Goal: Find specific page/section: Find specific page/section

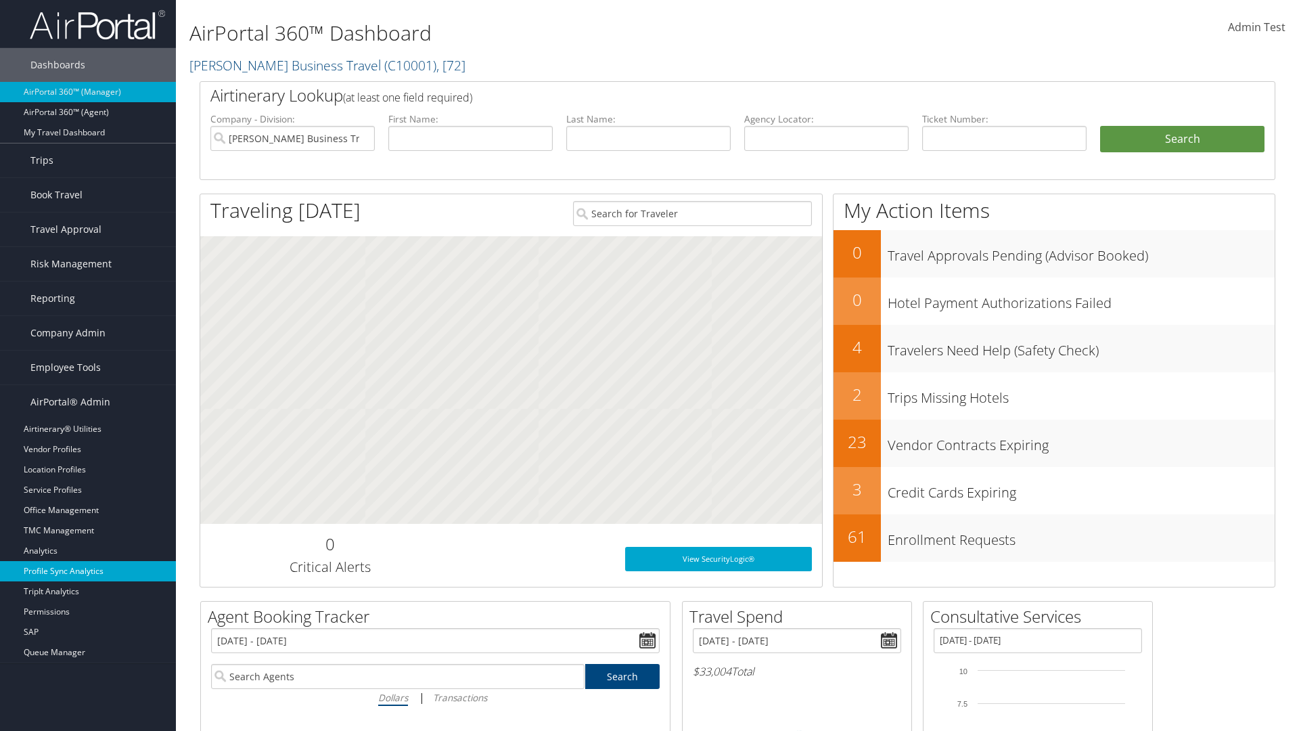
click at [88, 571] on link "Profile Sync Analytics" at bounding box center [88, 571] width 176 height 20
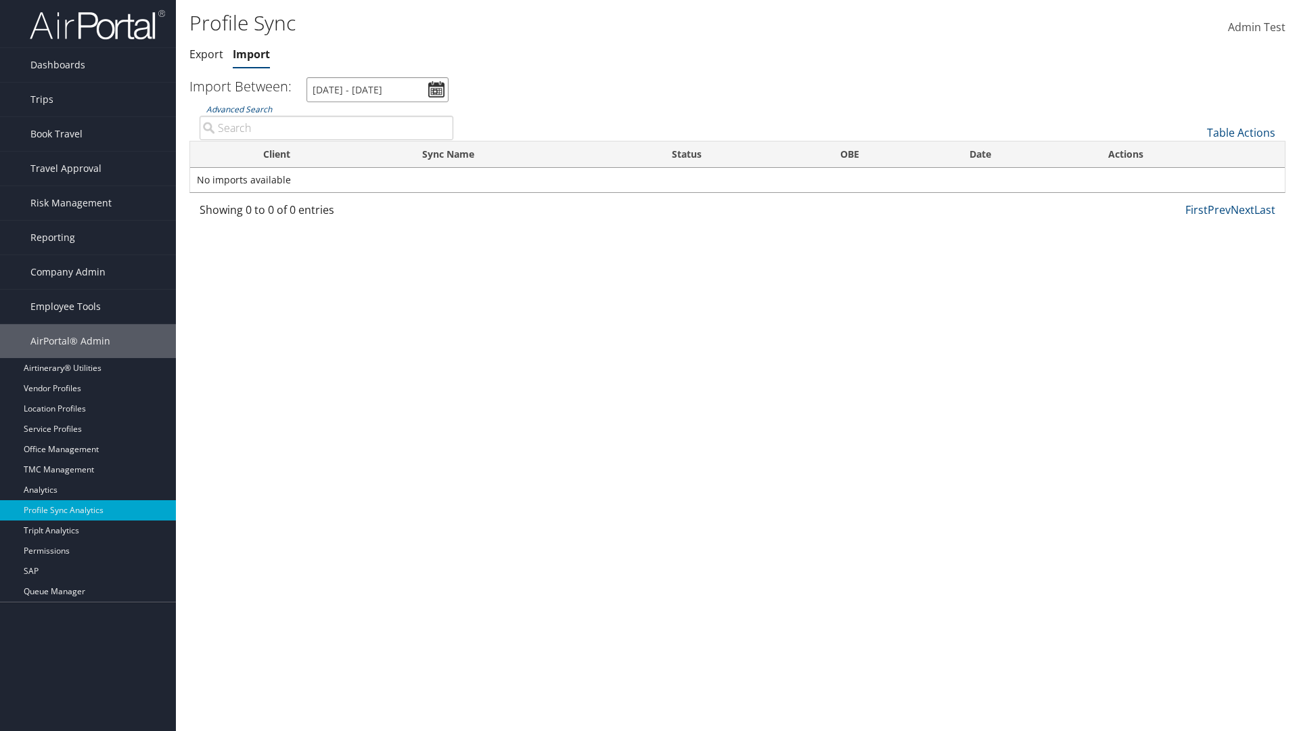
click at [378, 89] on input "7/31/2025 - 9/1/2025" at bounding box center [378, 89] width 142 height 25
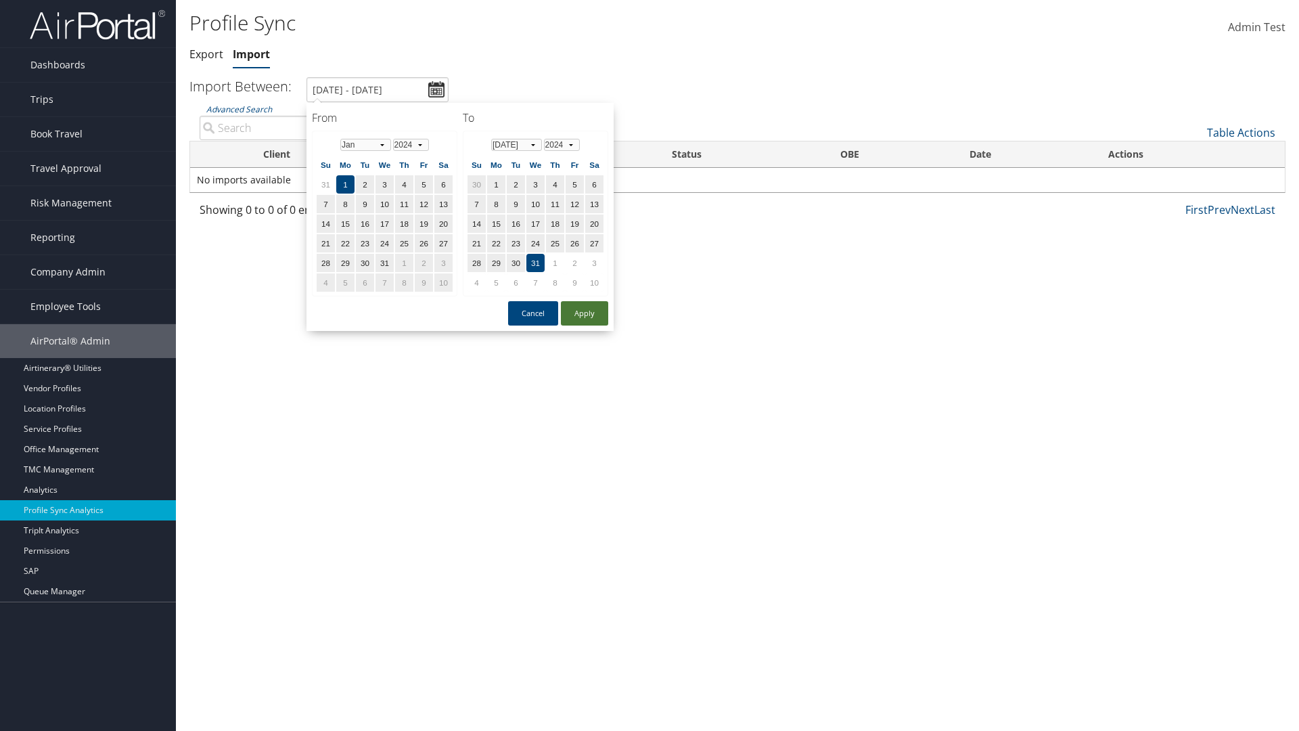
click at [585, 313] on button "Apply" at bounding box center [584, 313] width 47 height 24
type input "1/1/2024 - 7/31/2024"
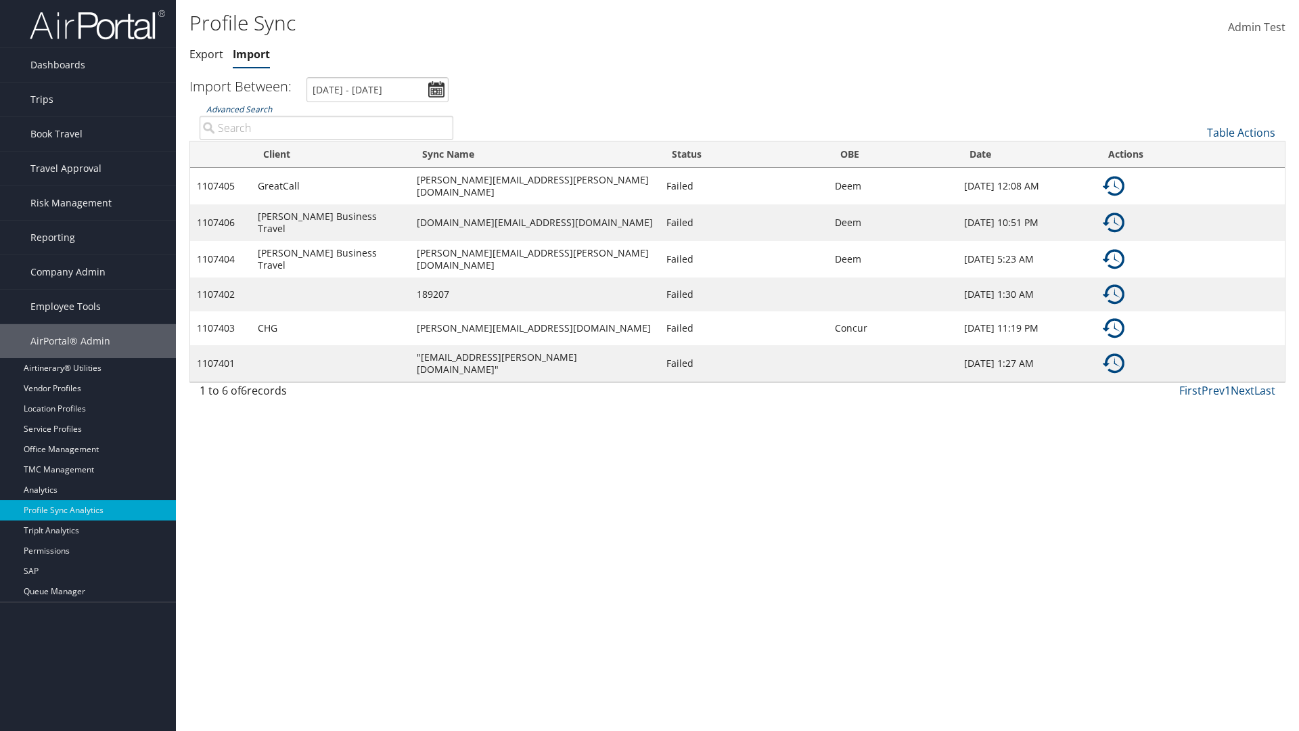
click at [239, 109] on link "Advanced Search" at bounding box center [239, 110] width 66 height 12
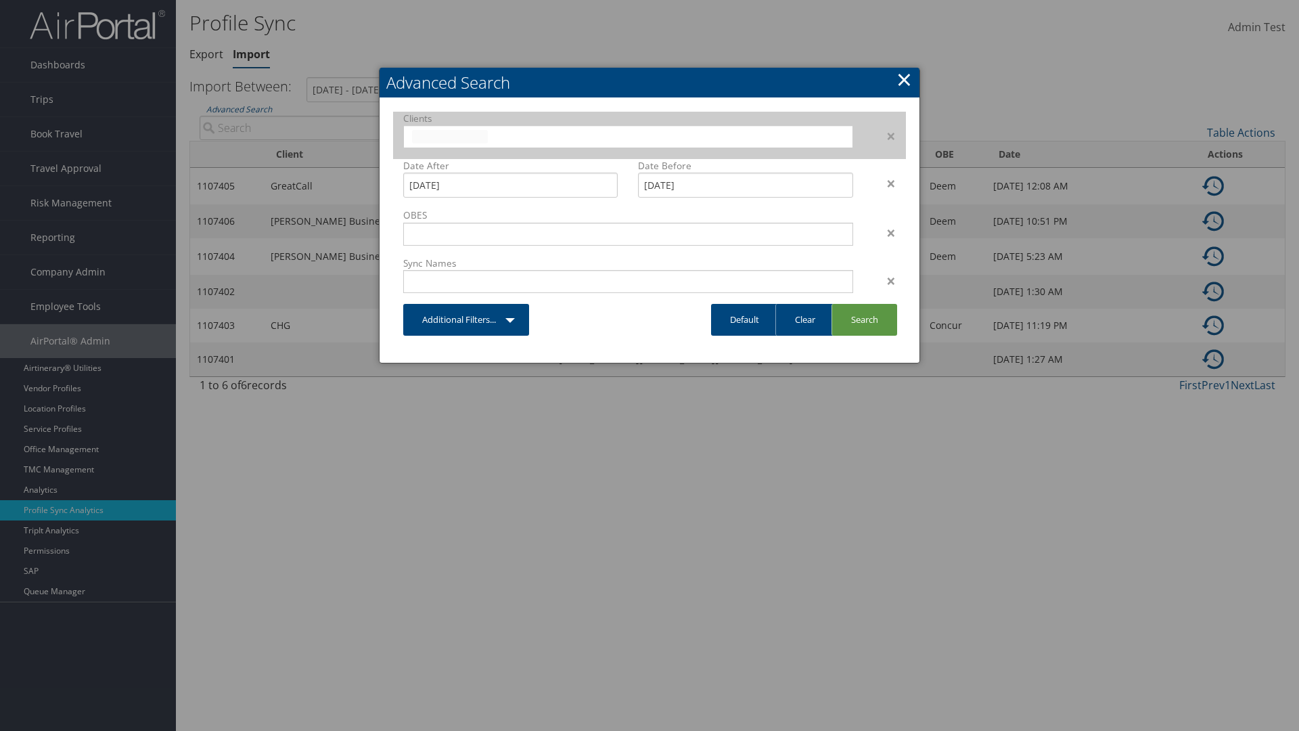
click at [488, 135] on input "text" at bounding box center [450, 137] width 76 height 14
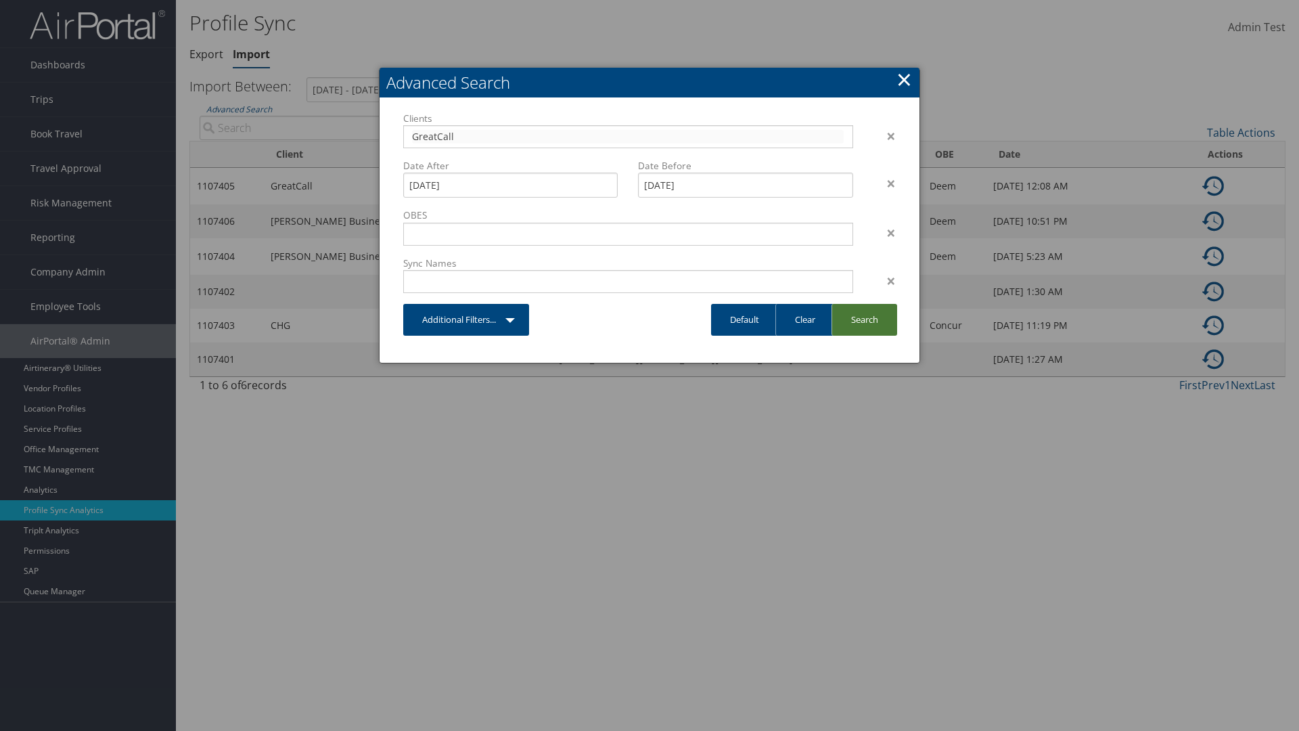
type input "GreatCall"
click at [864, 319] on link "Search" at bounding box center [865, 320] width 66 height 32
type input "GreatCall"
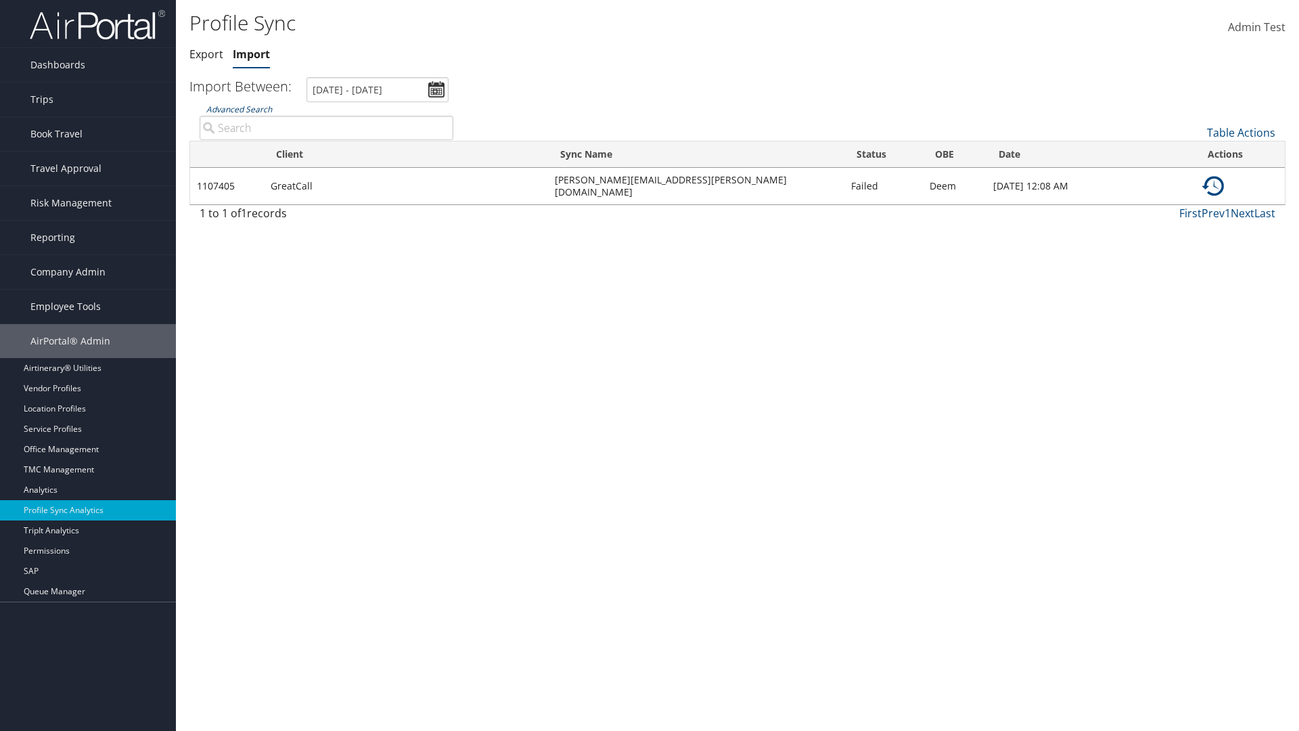
click at [239, 109] on link "Advanced Search" at bounding box center [239, 110] width 66 height 12
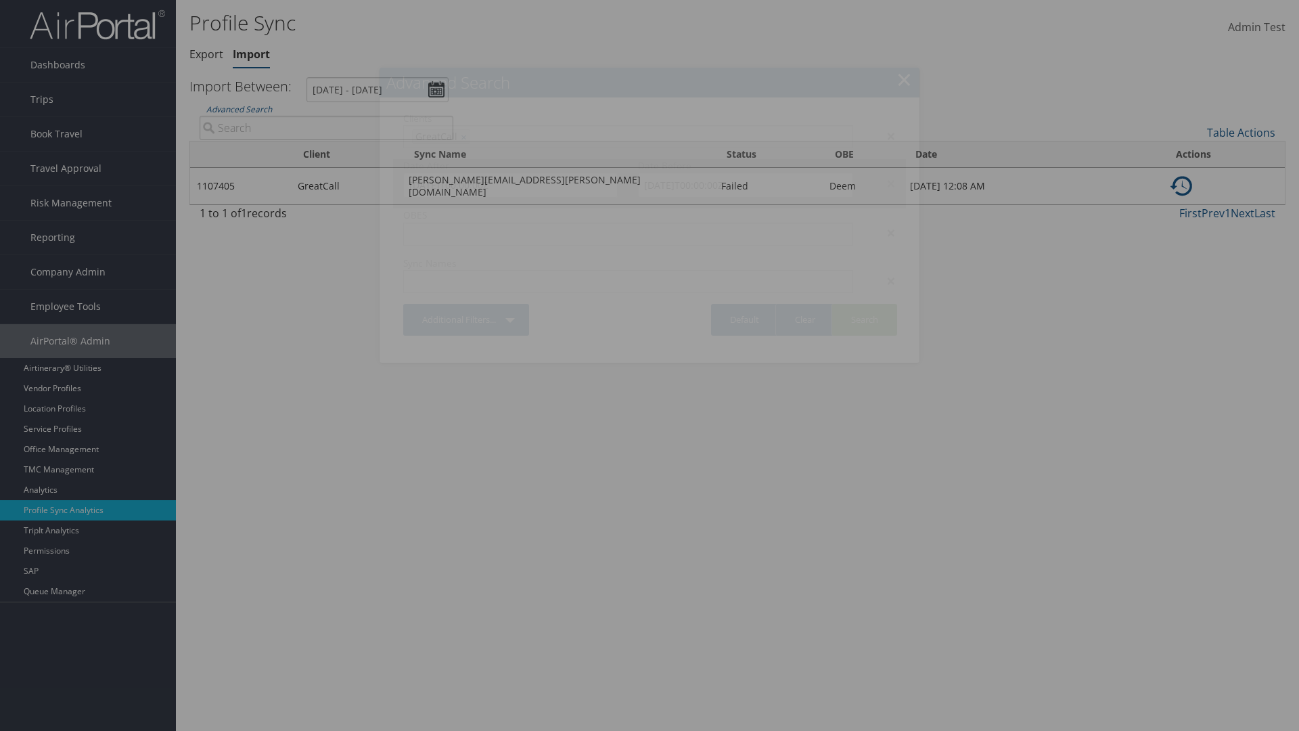
click at [884, 183] on div "×" at bounding box center [884, 183] width 43 height 16
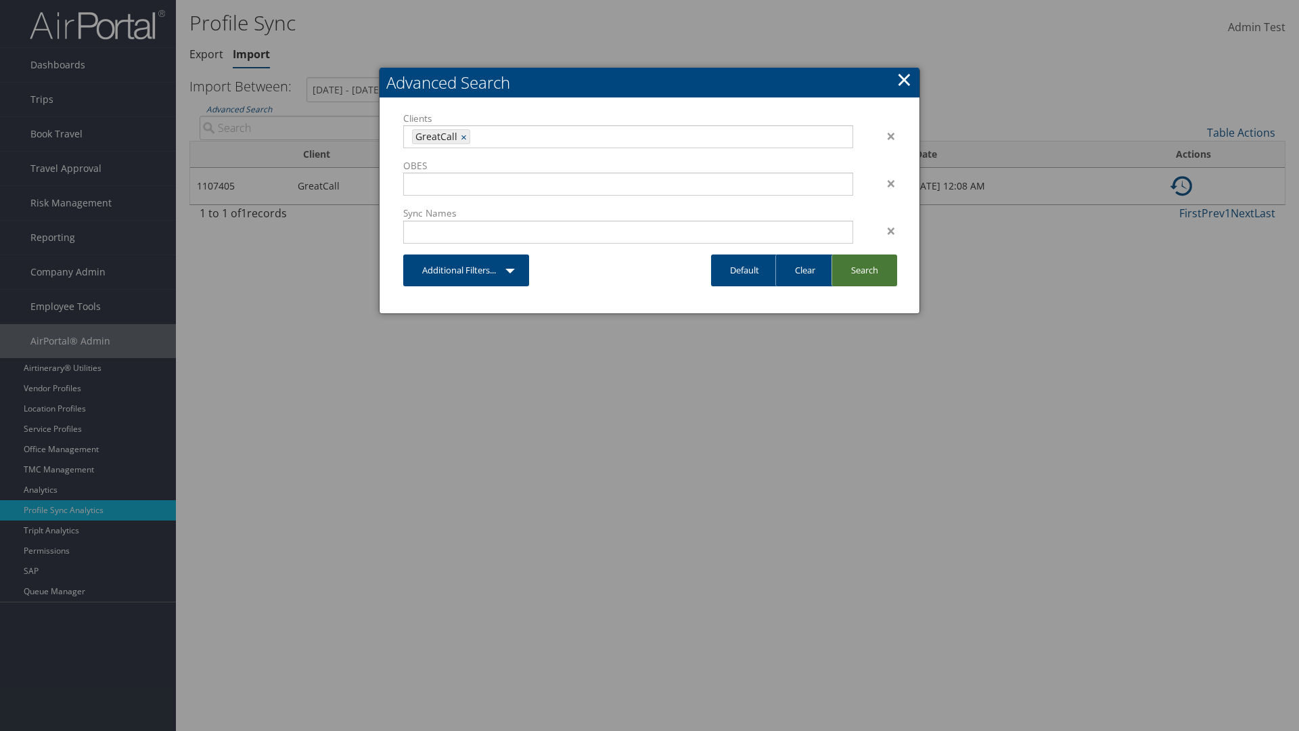
click at [864, 270] on link "Search" at bounding box center [865, 270] width 66 height 32
